Goal: Navigation & Orientation: Understand site structure

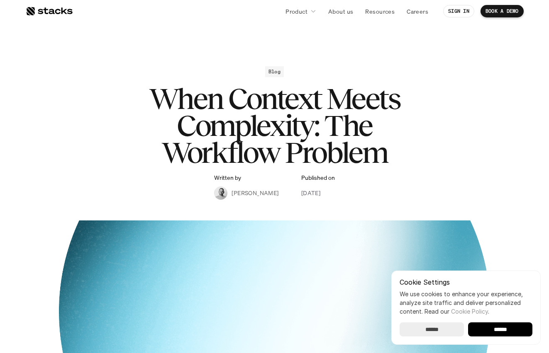
click at [46, 14] on div at bounding box center [49, 11] width 47 height 10
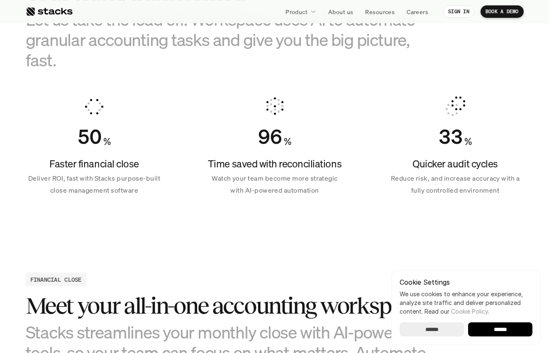
scroll to position [597, 0]
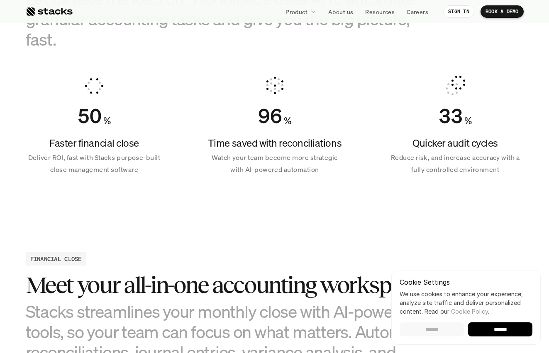
click at [428, 328] on input "******" at bounding box center [432, 330] width 64 height 14
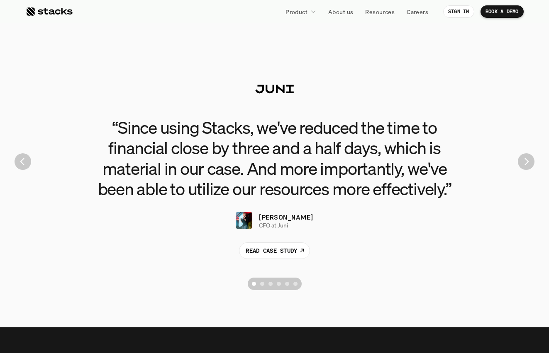
scroll to position [1860, 0]
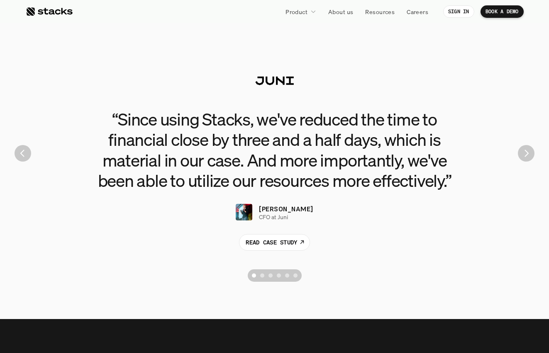
click at [526, 154] on img "Next" at bounding box center [526, 153] width 17 height 17
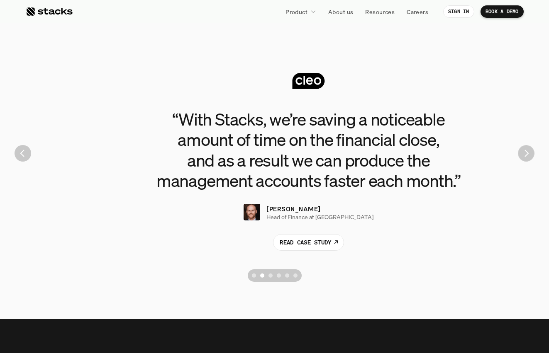
click at [526, 154] on img "Next" at bounding box center [526, 153] width 16 height 16
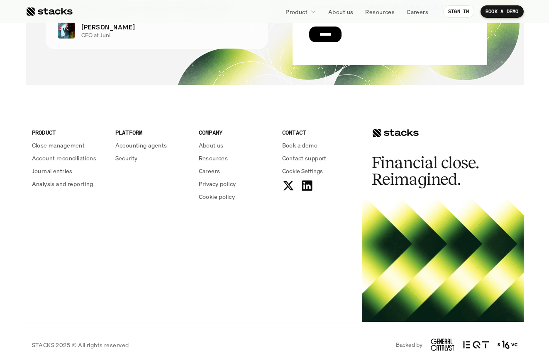
scroll to position [3018, 0]
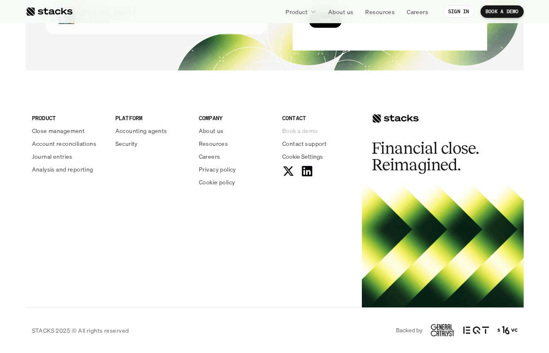
click at [300, 130] on p "Book a demo" at bounding box center [300, 131] width 36 height 9
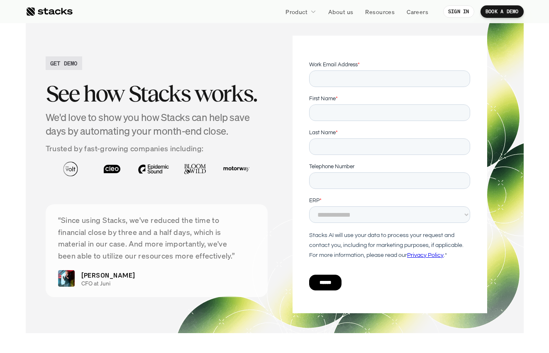
scroll to position [2754, 0]
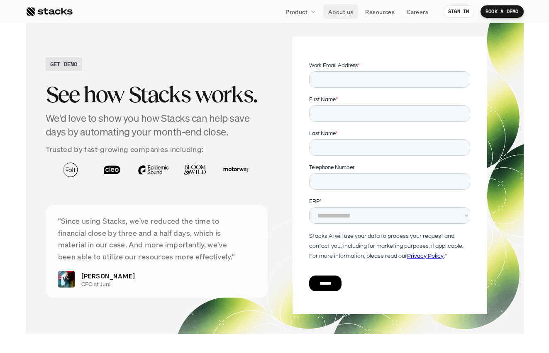
click at [341, 12] on p "About us" at bounding box center [340, 11] width 25 height 9
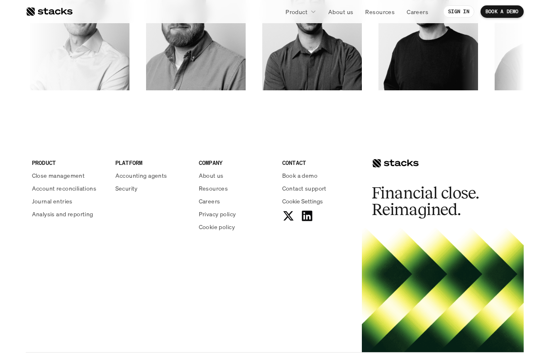
scroll to position [1368, 0]
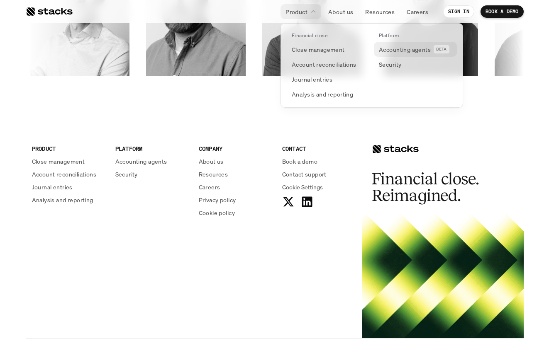
click at [396, 48] on p "Accounting agents" at bounding box center [405, 49] width 52 height 9
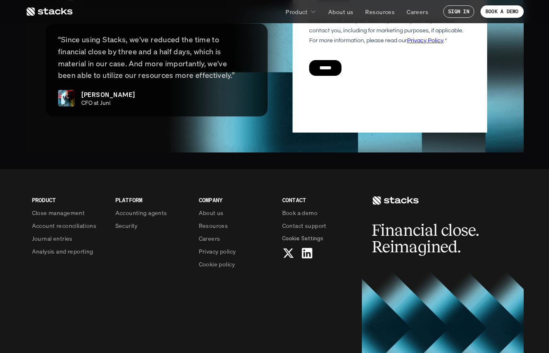
scroll to position [2025, 0]
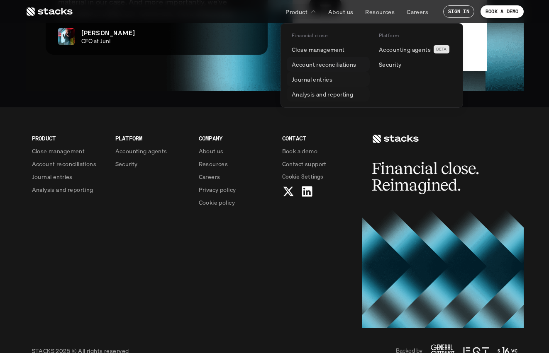
click at [313, 65] on p "Account reconciliations" at bounding box center [324, 64] width 65 height 9
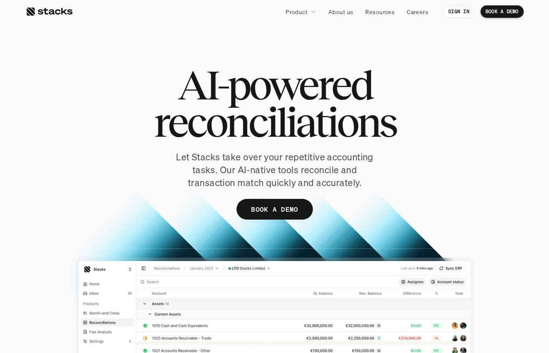
click at [60, 13] on div at bounding box center [49, 12] width 47 height 10
